Goal: Information Seeking & Learning: Learn about a topic

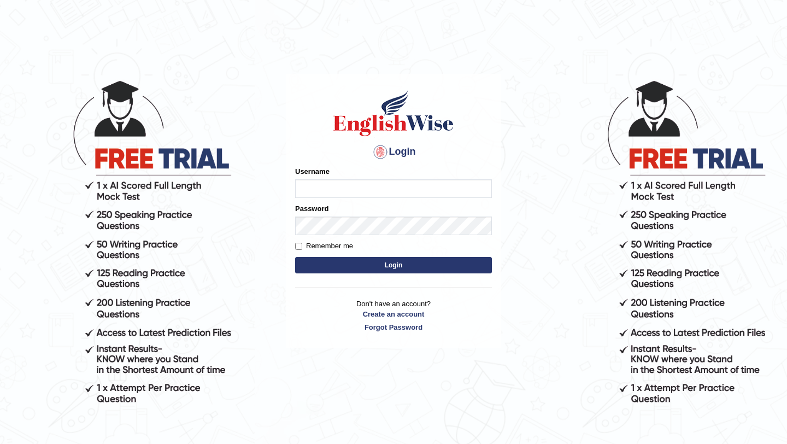
type input "pavithragowda"
click at [369, 267] on button "Login" at bounding box center [393, 265] width 197 height 16
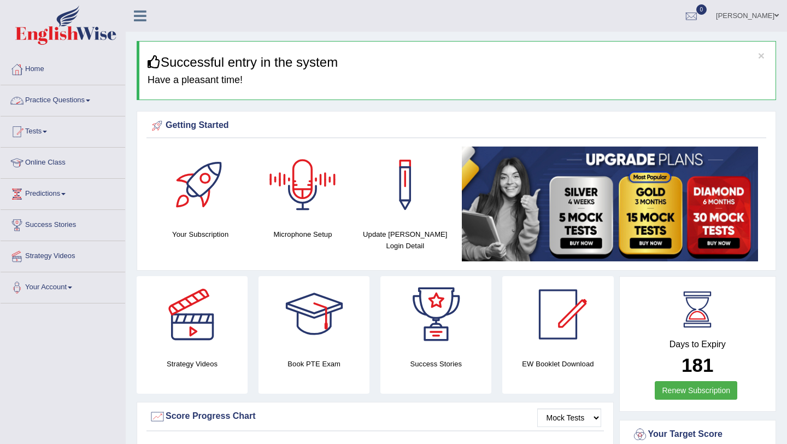
click at [99, 100] on link "Practice Questions" at bounding box center [63, 98] width 125 height 27
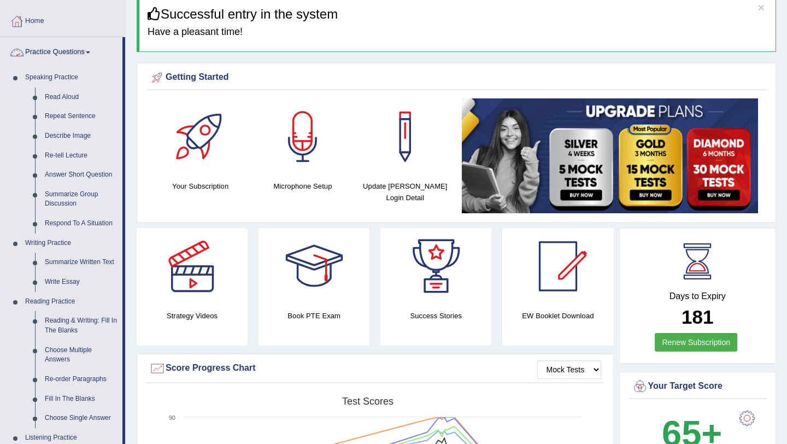
scroll to position [52, 0]
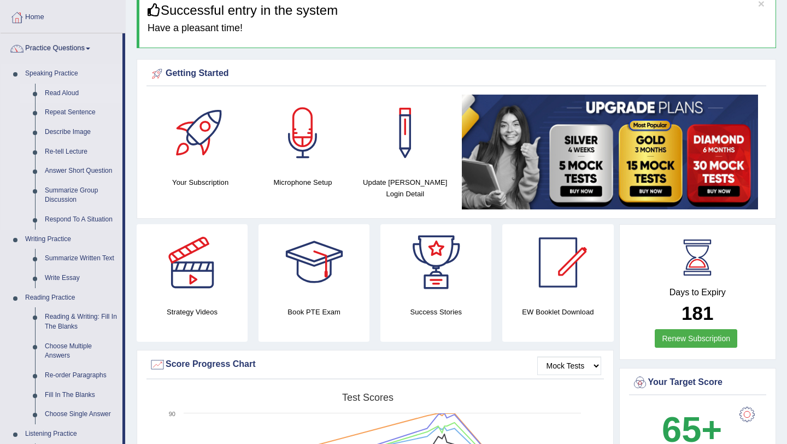
click at [69, 93] on link "Read Aloud" at bounding box center [81, 94] width 82 height 20
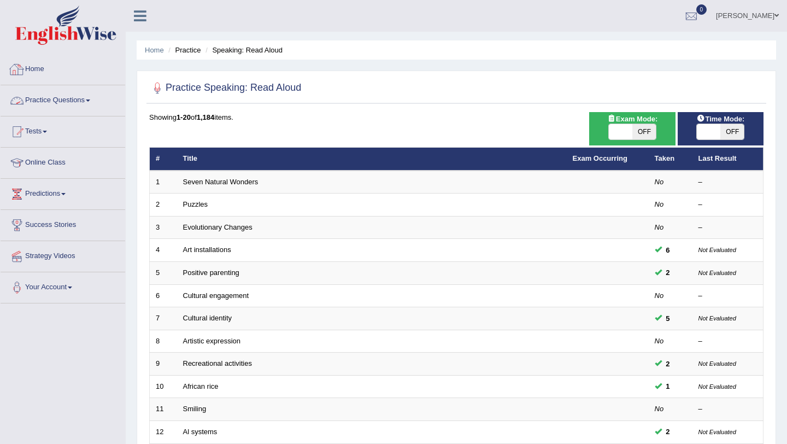
click at [71, 103] on link "Practice Questions" at bounding box center [63, 98] width 125 height 27
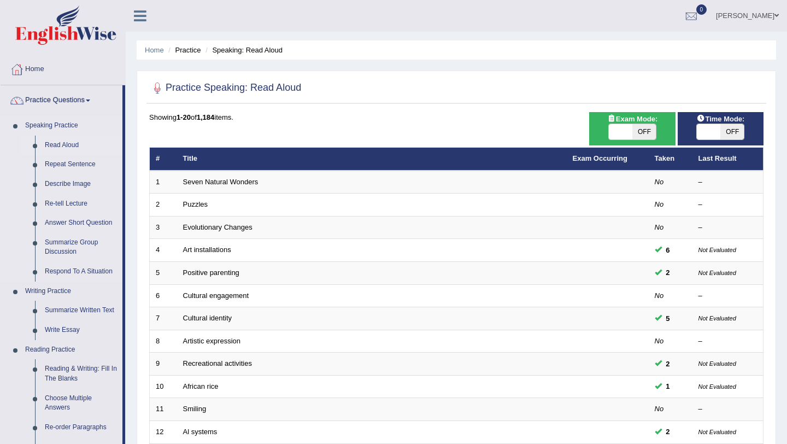
click at [77, 144] on link "Read Aloud" at bounding box center [81, 145] width 82 height 20
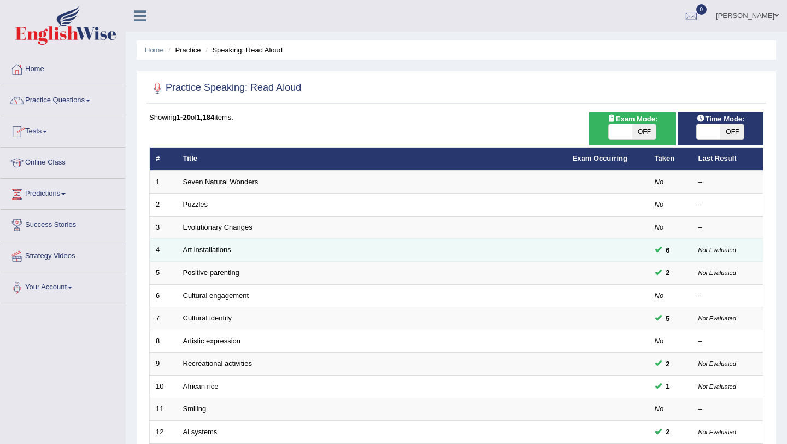
click at [216, 252] on link "Art installations" at bounding box center [207, 249] width 48 height 8
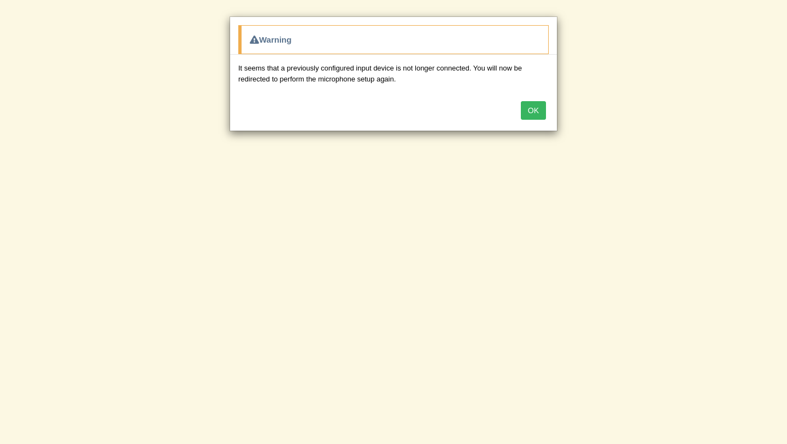
click at [536, 105] on button "OK" at bounding box center [533, 110] width 25 height 19
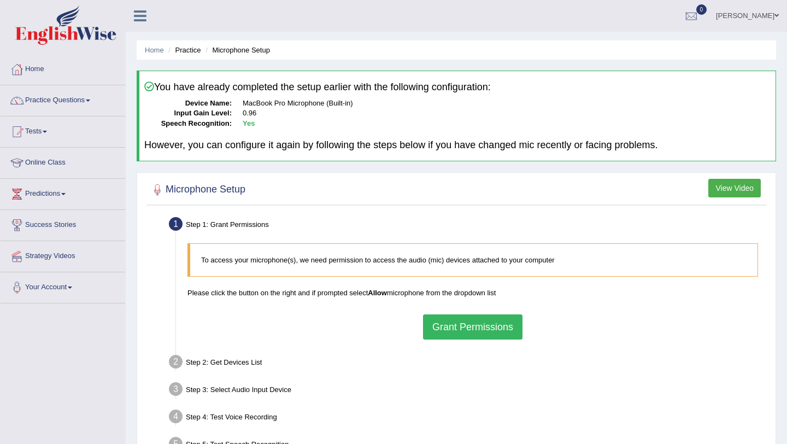
click at [481, 321] on button "Grant Permissions" at bounding box center [472, 326] width 99 height 25
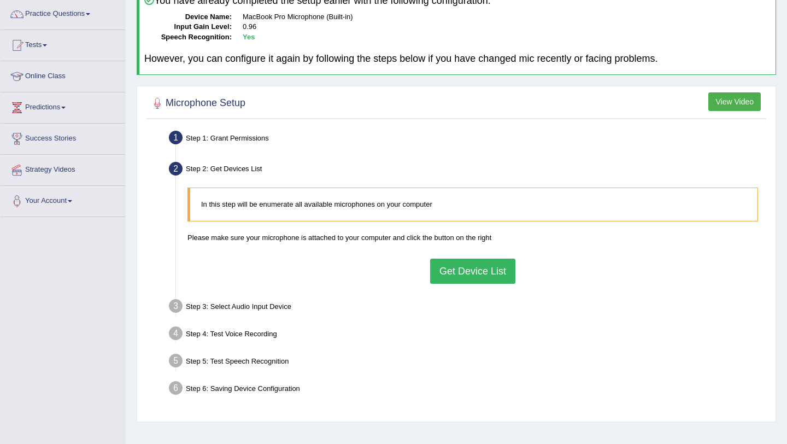
scroll to position [112, 0]
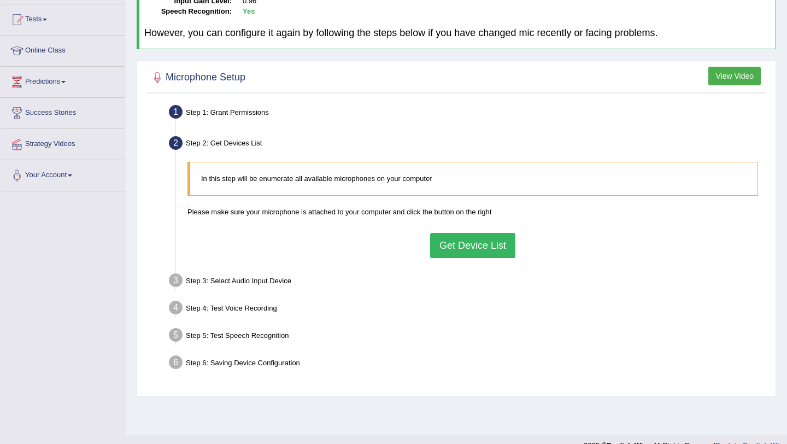
click at [472, 250] on button "Get Device List" at bounding box center [472, 245] width 85 height 25
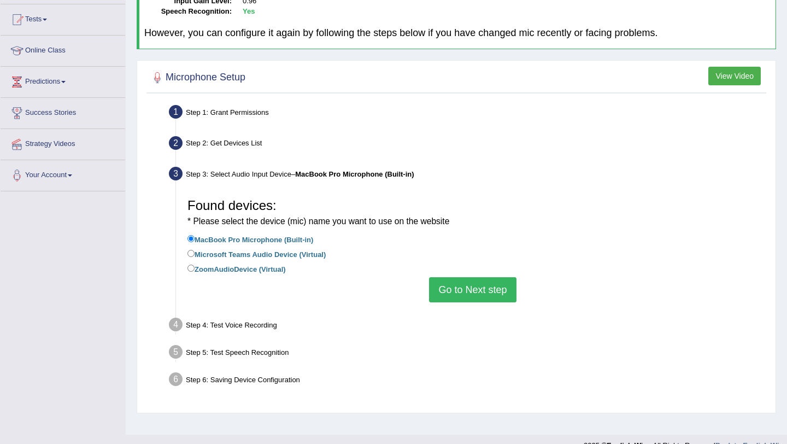
click at [434, 284] on button "Go to Next step" at bounding box center [472, 289] width 87 height 25
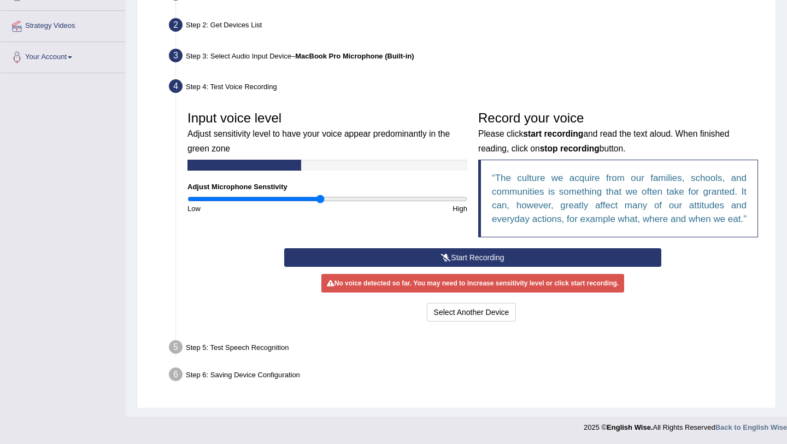
scroll to position [243, 0]
click at [456, 259] on button "Start Recording" at bounding box center [472, 257] width 376 height 19
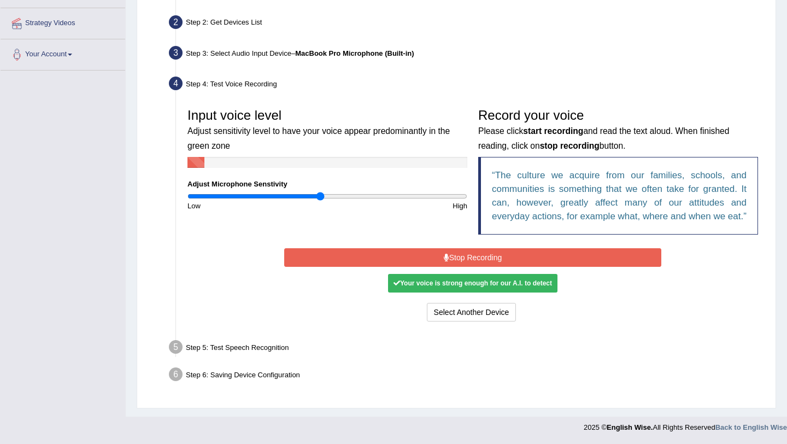
click at [456, 259] on button "Stop Recording" at bounding box center [472, 257] width 376 height 19
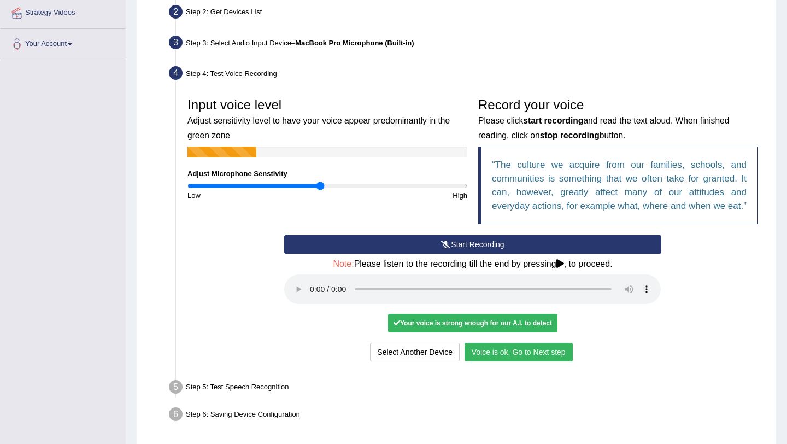
scroll to position [296, 0]
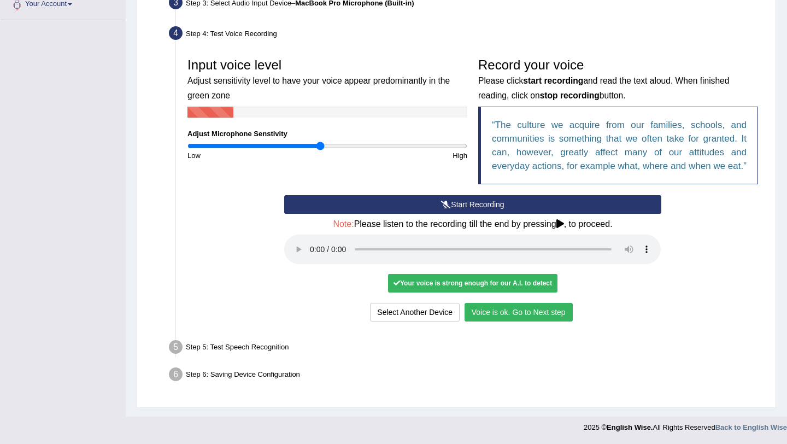
click at [514, 317] on button "Voice is ok. Go to Next step" at bounding box center [518, 312] width 108 height 19
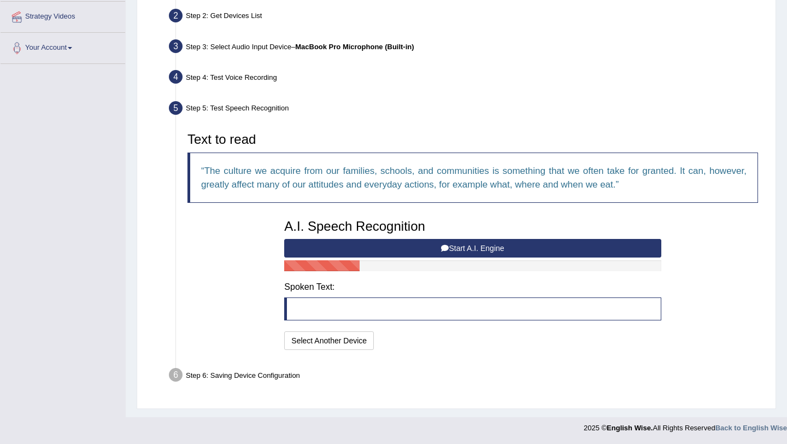
scroll to position [239, 0]
click at [487, 251] on button "Start A.I. Engine" at bounding box center [472, 248] width 376 height 19
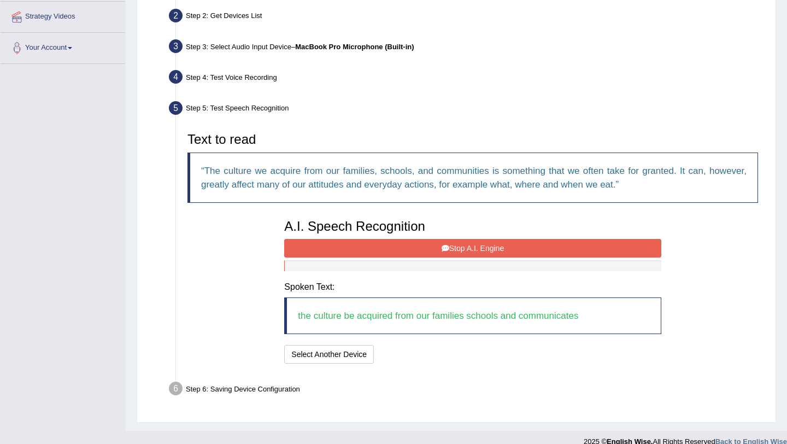
click at [489, 247] on button "Stop A.I. Engine" at bounding box center [472, 248] width 376 height 19
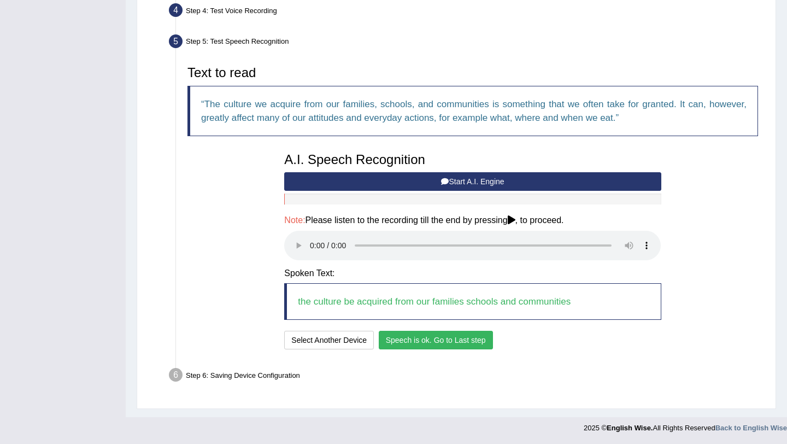
click at [420, 339] on button "Speech is ok. Go to Last step" at bounding box center [436, 339] width 114 height 19
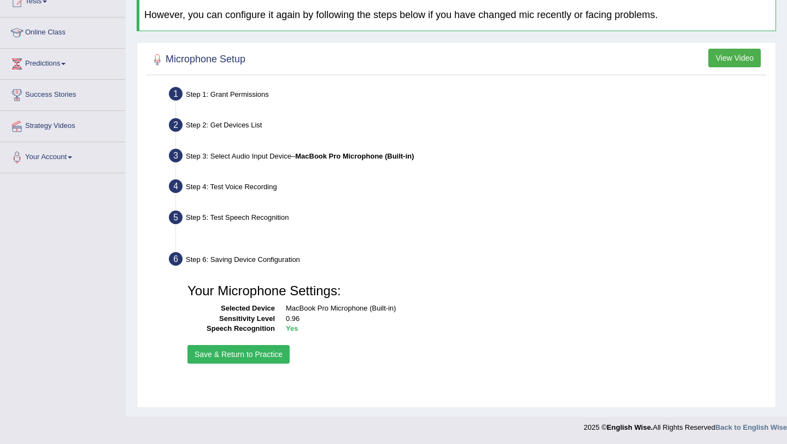
scroll to position [130, 0]
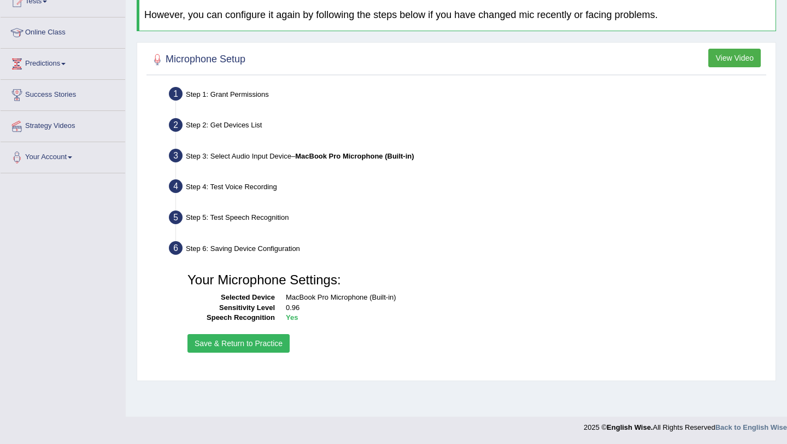
click at [259, 344] on button "Save & Return to Practice" at bounding box center [238, 343] width 102 height 19
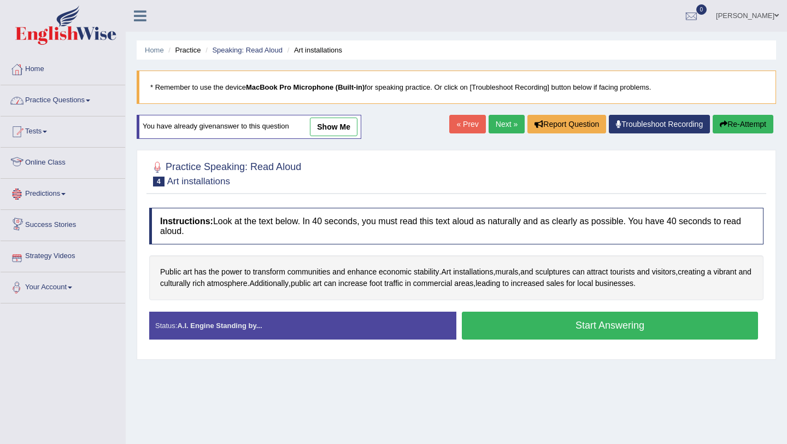
click at [87, 104] on link "Practice Questions" at bounding box center [63, 98] width 125 height 27
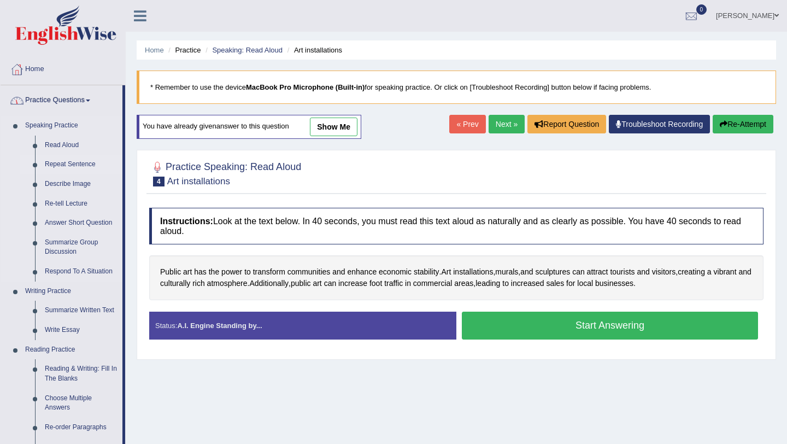
click at [53, 164] on link "Repeat Sentence" at bounding box center [81, 165] width 82 height 20
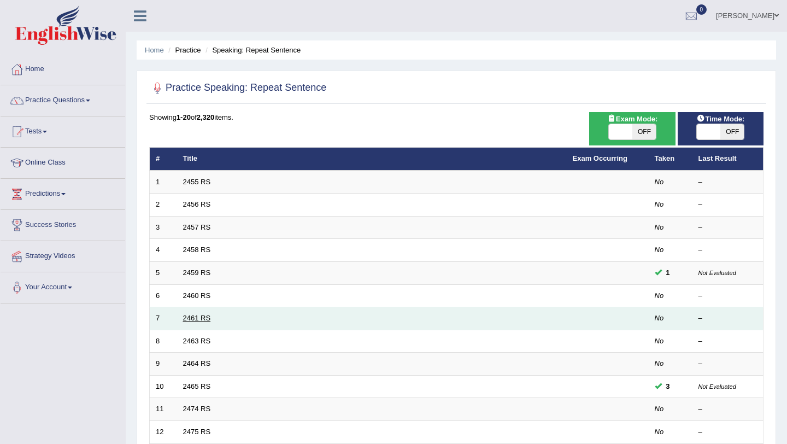
click at [193, 318] on link "2461 RS" at bounding box center [197, 318] width 28 height 8
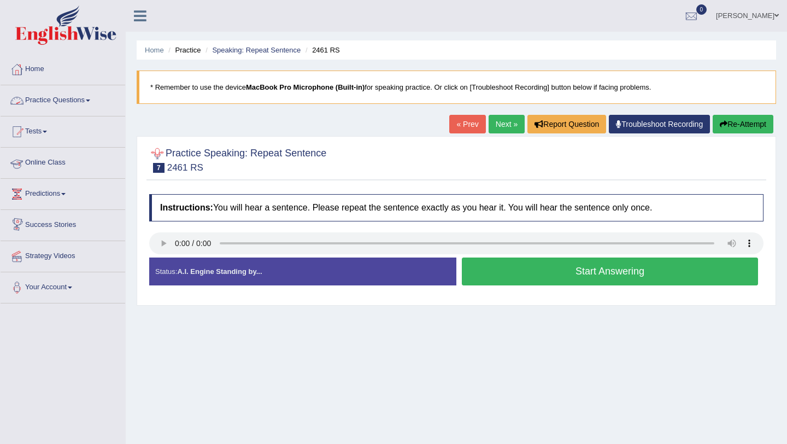
click at [69, 99] on link "Practice Questions" at bounding box center [63, 98] width 125 height 27
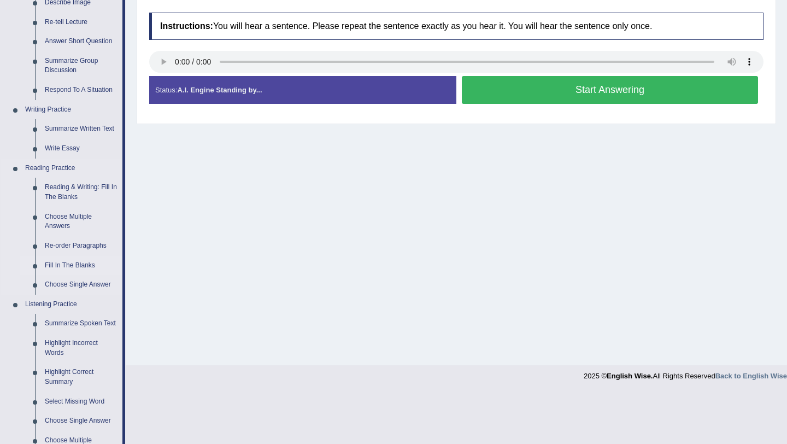
scroll to position [187, 0]
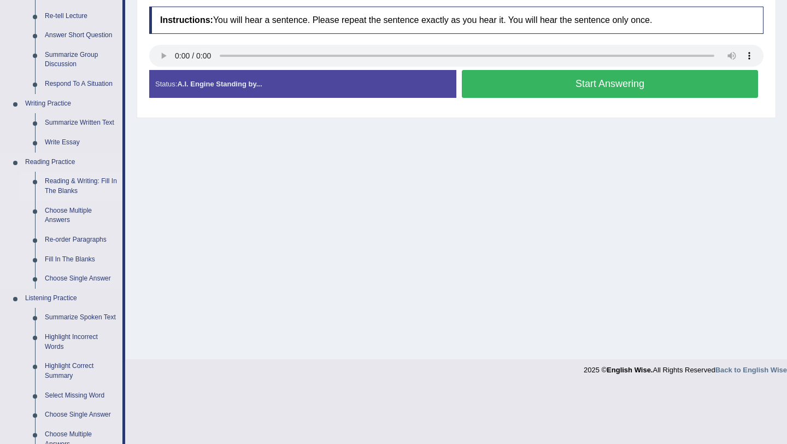
click at [81, 179] on link "Reading & Writing: Fill In The Blanks" at bounding box center [81, 186] width 82 height 29
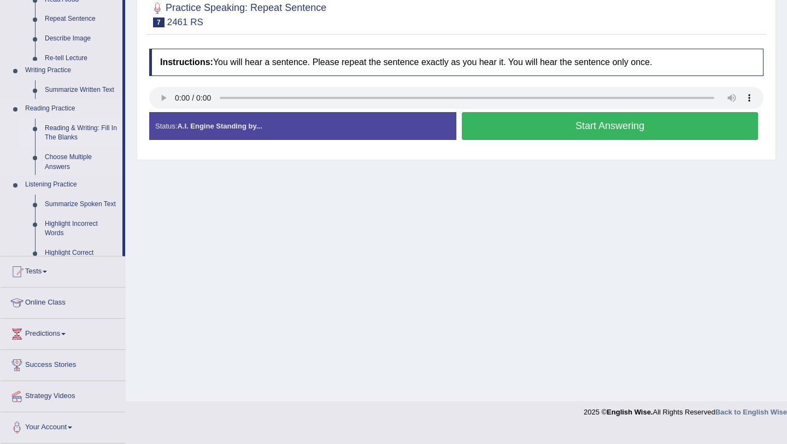
scroll to position [130, 0]
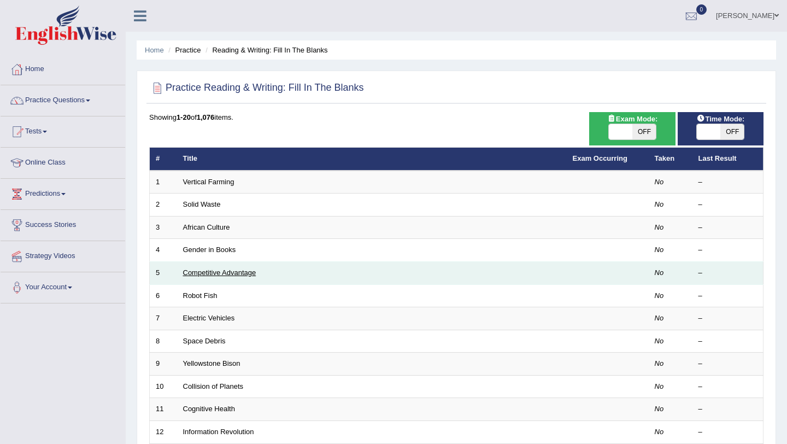
click at [217, 273] on link "Competitive Advantage" at bounding box center [219, 272] width 73 height 8
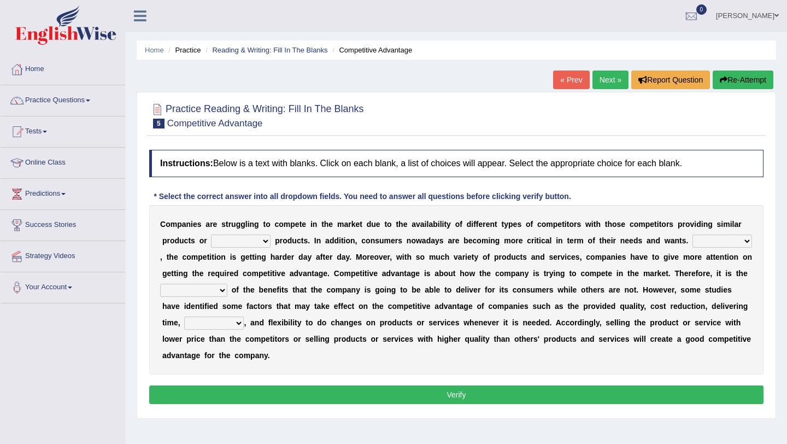
click at [267, 240] on select "constitution restitution substitution institution" at bounding box center [241, 240] width 60 height 13
select select "substitution"
click at [211, 234] on select "constitution restitution substitution institution" at bounding box center [241, 240] width 60 height 13
click at [226, 288] on select "dissemination ordination determination incarnation" at bounding box center [193, 290] width 67 height 13
select select "ordination"
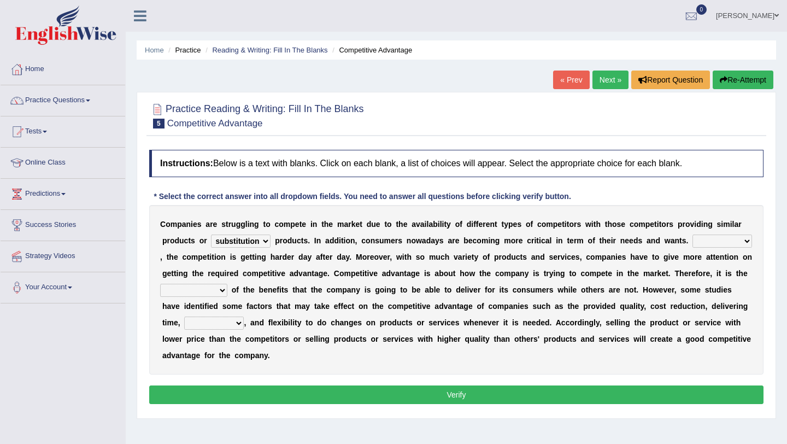
click at [162, 284] on select "dissemination ordination determination incarnation" at bounding box center [193, 290] width 67 height 13
click at [91, 93] on link "Practice Questions" at bounding box center [63, 98] width 125 height 27
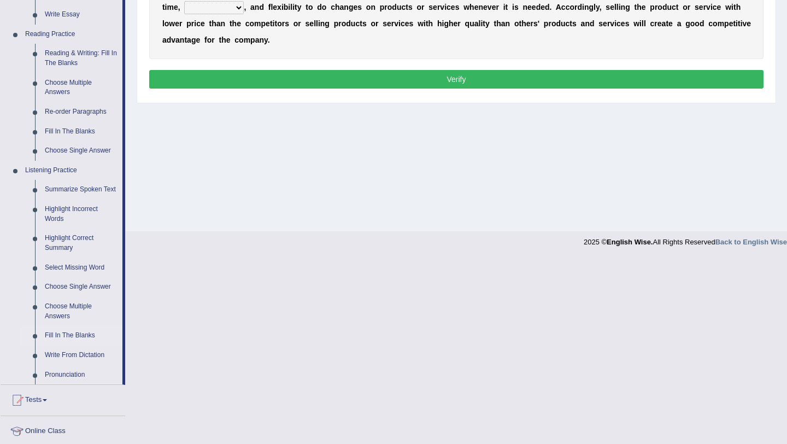
scroll to position [316, 0]
click at [55, 345] on link "Fill In The Blanks" at bounding box center [81, 335] width 82 height 20
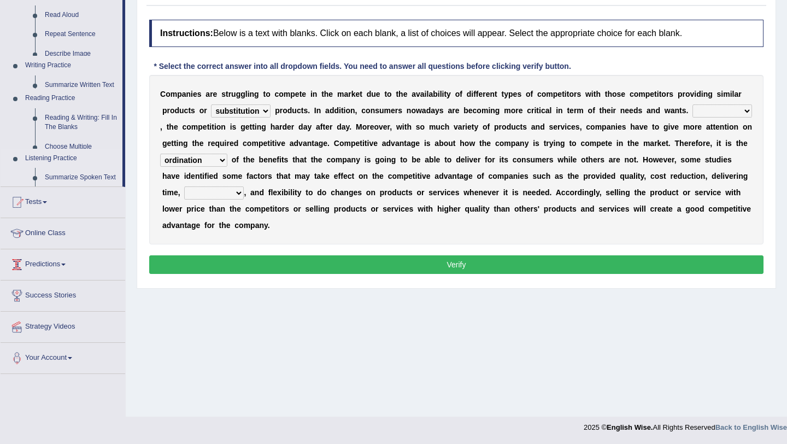
scroll to position [130, 0]
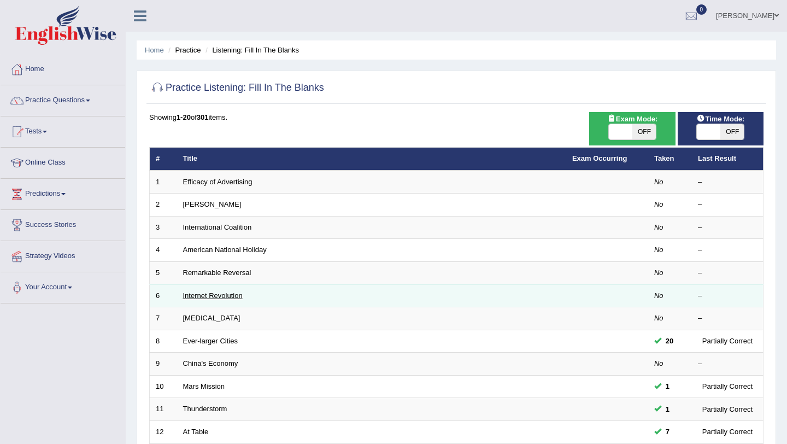
click at [233, 296] on link "Internet Revolution" at bounding box center [213, 295] width 60 height 8
